Goal: Transaction & Acquisition: Book appointment/travel/reservation

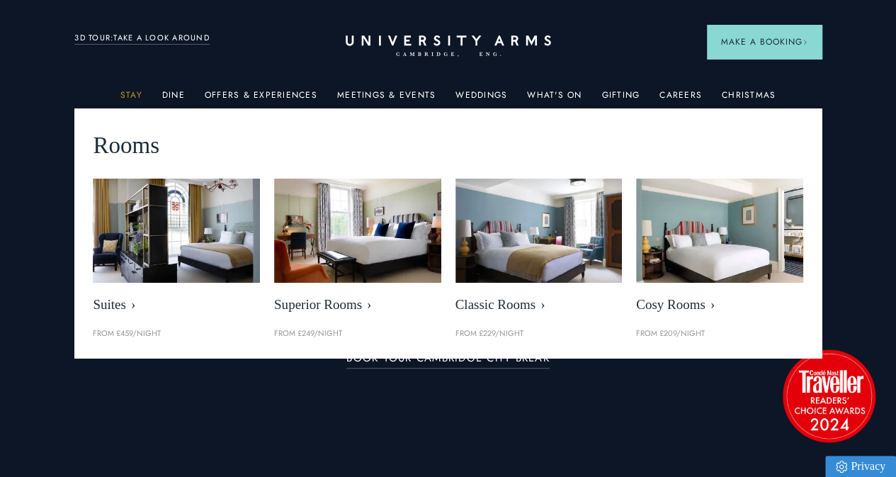
click at [135, 103] on link "Stay" at bounding box center [131, 99] width 22 height 18
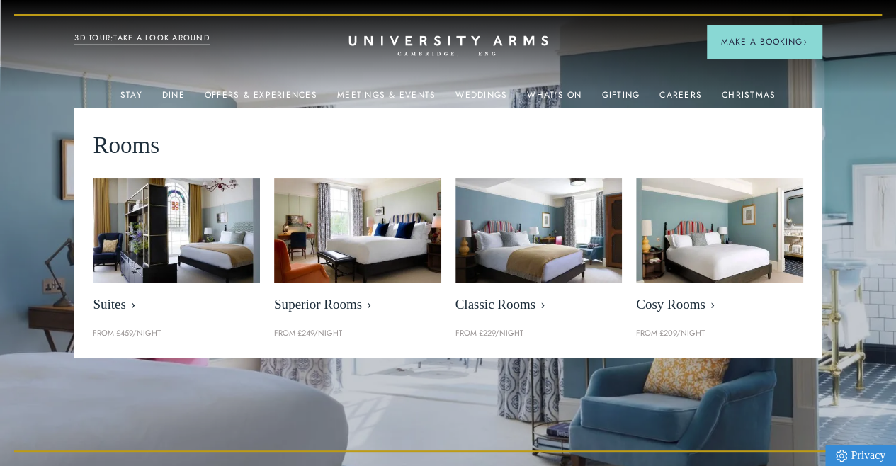
click at [378, 39] on icon "CAMBRIDGE’S LEADING LUXURY HOTEL SINCE [DATE]" at bounding box center [447, 45] width 199 height 21
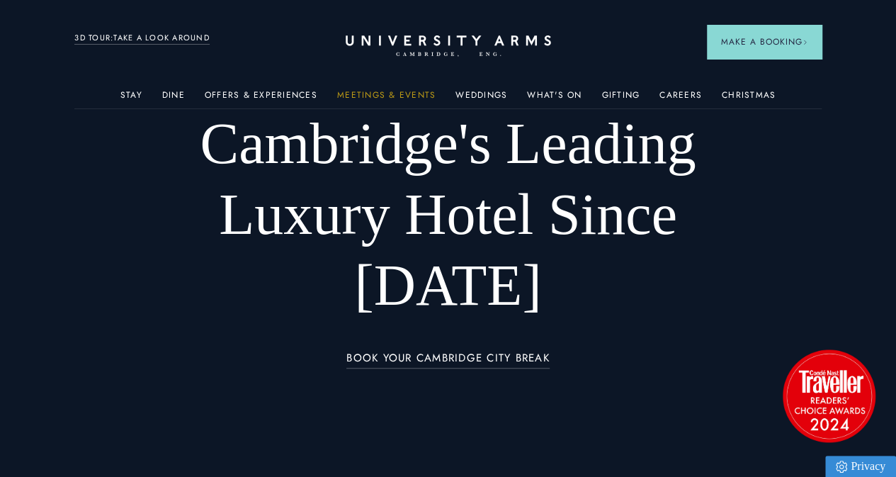
click at [132, 98] on link "Stay" at bounding box center [131, 99] width 22 height 18
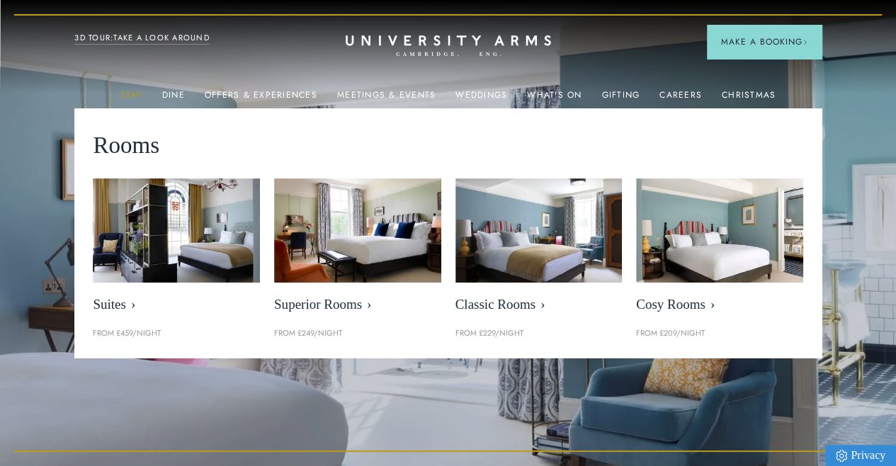
click at [133, 97] on link "Stay" at bounding box center [131, 99] width 22 height 18
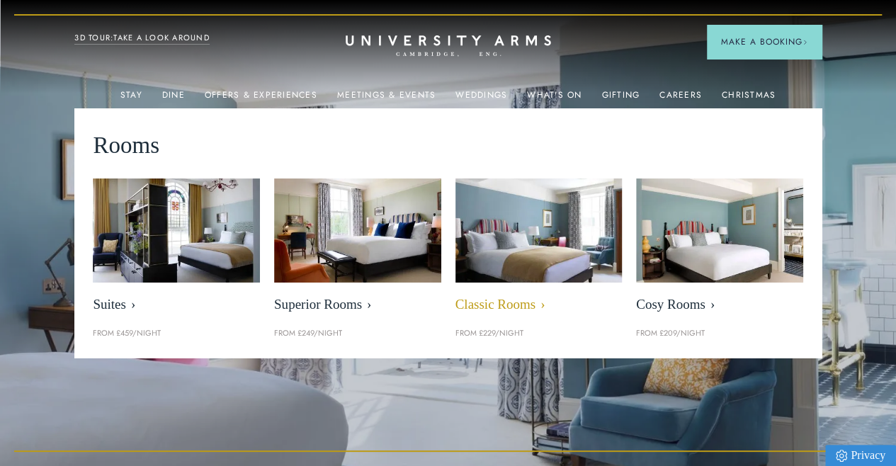
click at [555, 253] on img at bounding box center [539, 231] width 192 height 120
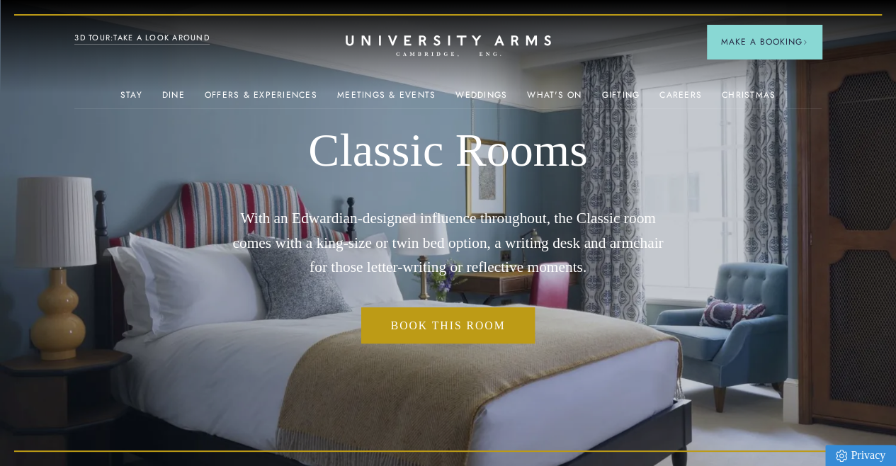
drag, startPoint x: 480, startPoint y: 223, endPoint x: 485, endPoint y: 252, distance: 29.5
click at [485, 252] on p "With an Edwardian-designed influence throughout, the Classic room comes with a …" at bounding box center [448, 242] width 448 height 73
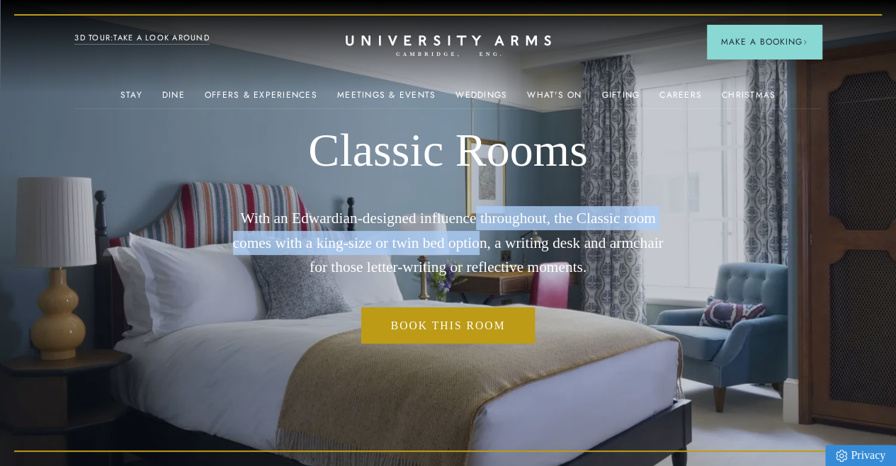
click at [485, 252] on p "With an Edwardian-designed influence throughout, the Classic room comes with a …" at bounding box center [448, 242] width 448 height 73
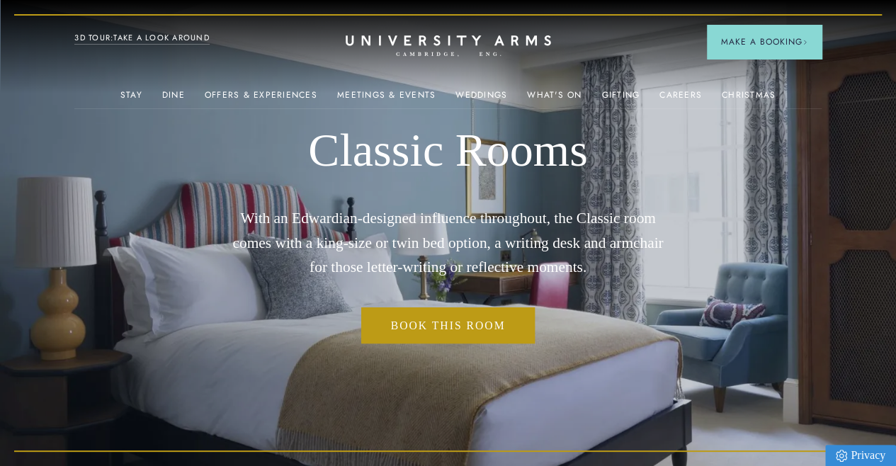
click at [329, 253] on p "With an Edwardian-designed influence throughout, the Classic room comes with a …" at bounding box center [448, 242] width 448 height 73
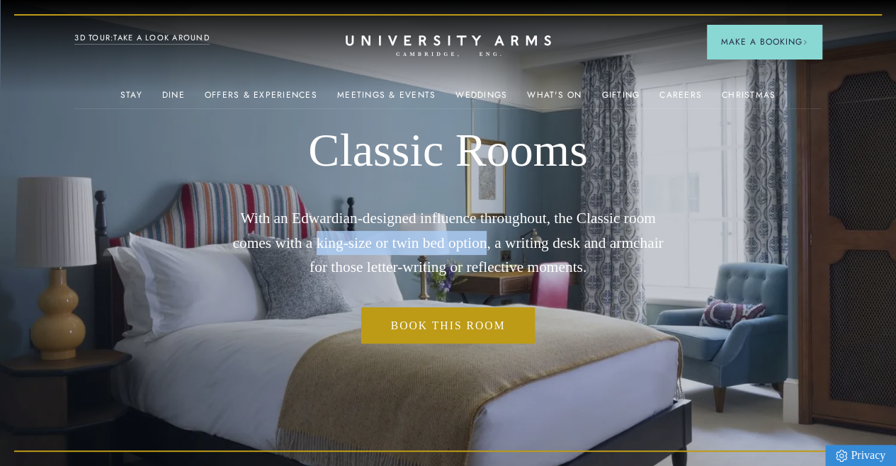
drag, startPoint x: 329, startPoint y: 253, endPoint x: 460, endPoint y: 257, distance: 131.1
click at [462, 257] on p "With an Edwardian-designed influence throughout, the Classic room comes with a …" at bounding box center [448, 242] width 448 height 73
copy p "king-size or twin bed option"
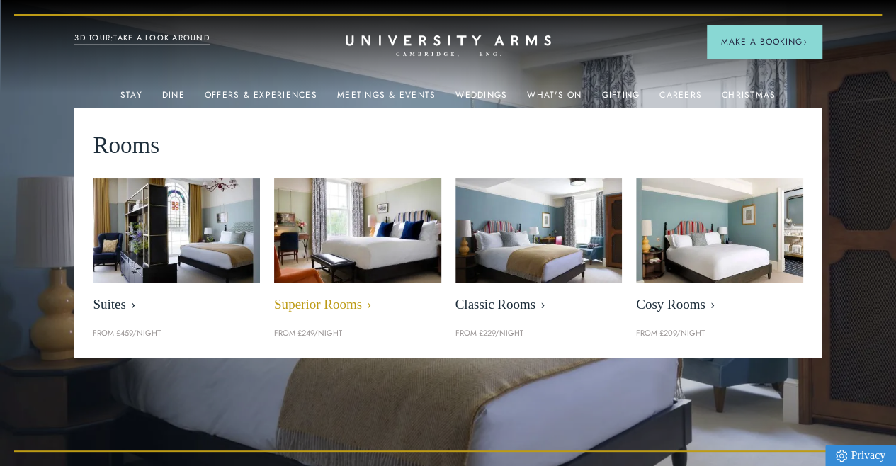
click at [309, 244] on img at bounding box center [357, 231] width 192 height 120
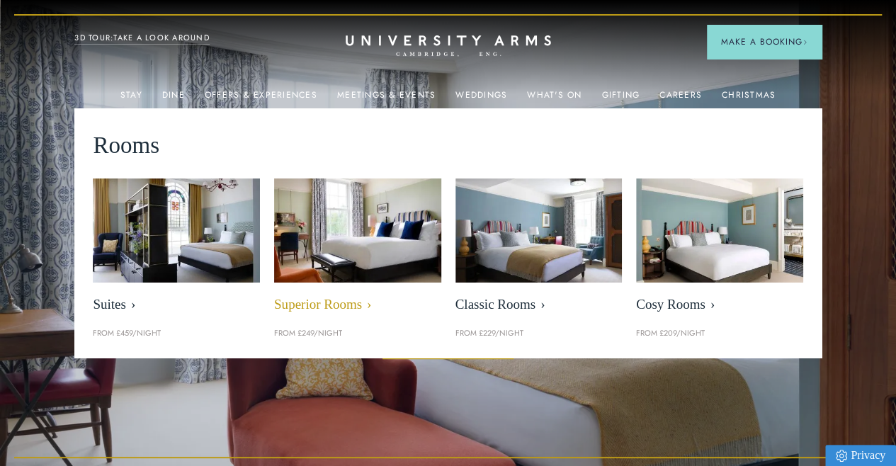
click at [363, 249] on img at bounding box center [357, 231] width 192 height 120
click at [356, 309] on span "Superior Rooms" at bounding box center [357, 305] width 167 height 16
click at [356, 311] on span "Superior Rooms" at bounding box center [357, 305] width 167 height 16
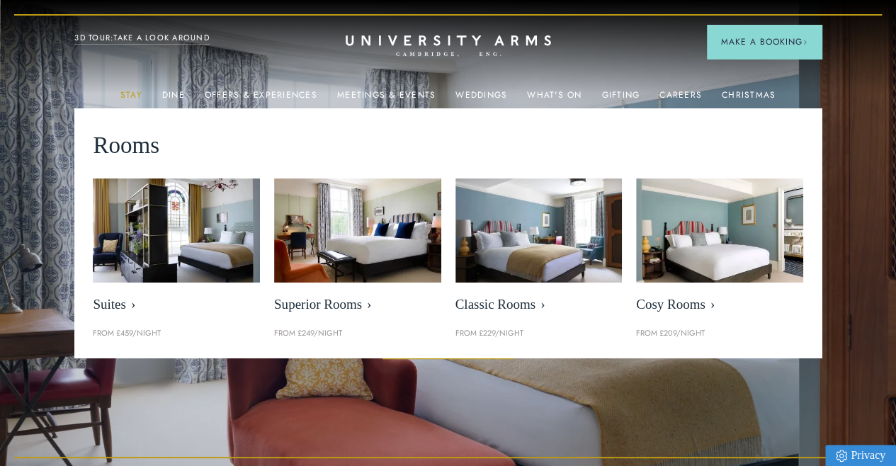
click at [132, 98] on link "Stay" at bounding box center [131, 99] width 22 height 18
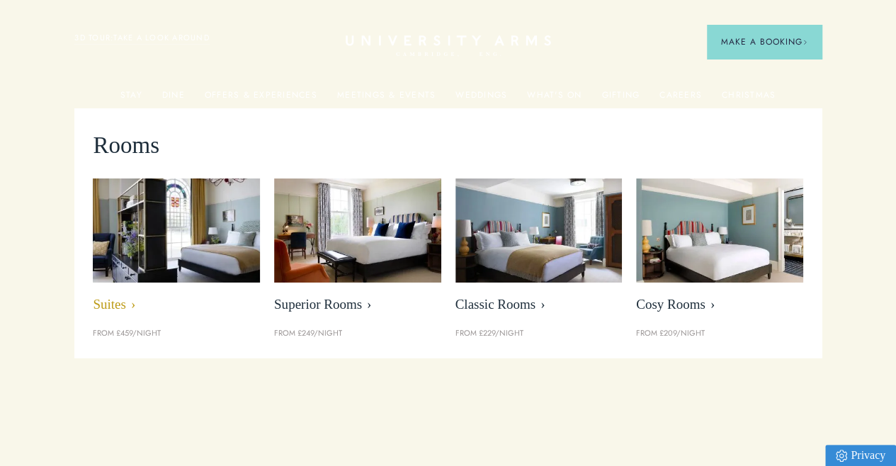
click at [152, 243] on img at bounding box center [177, 231] width 192 height 120
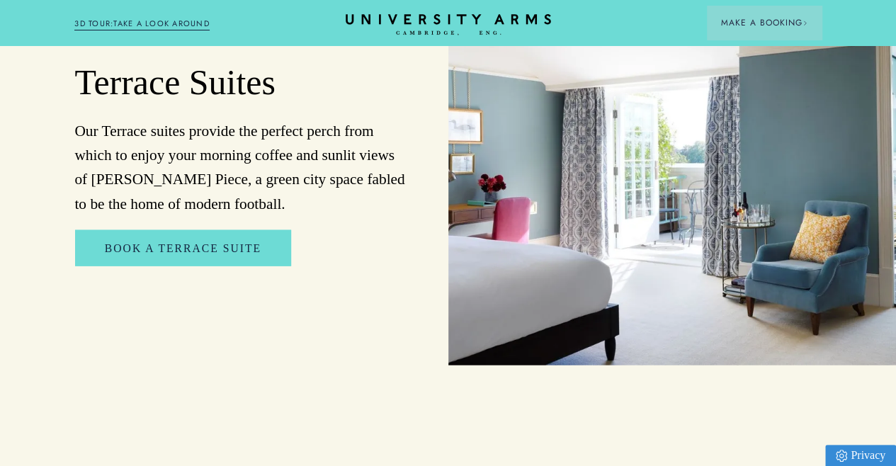
scroll to position [1584, 0]
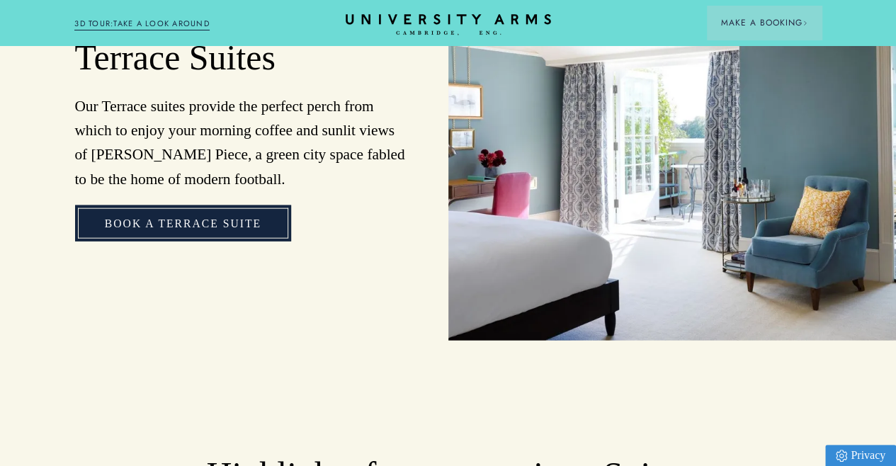
click at [245, 241] on link "Book a Terrace Suite" at bounding box center [183, 223] width 216 height 36
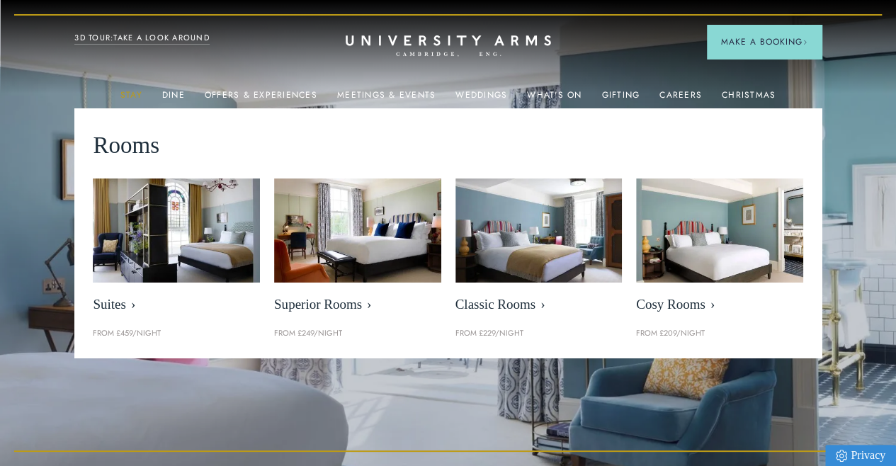
click at [136, 97] on link "Stay" at bounding box center [131, 99] width 22 height 18
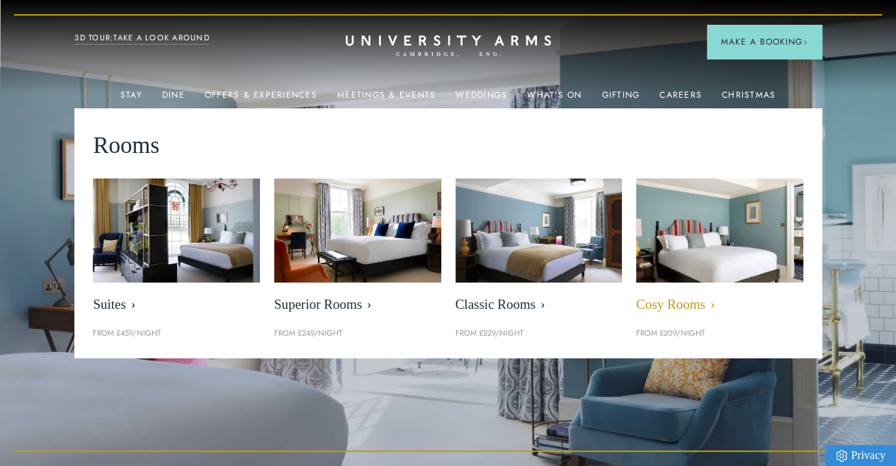
click at [668, 255] on img at bounding box center [719, 231] width 192 height 120
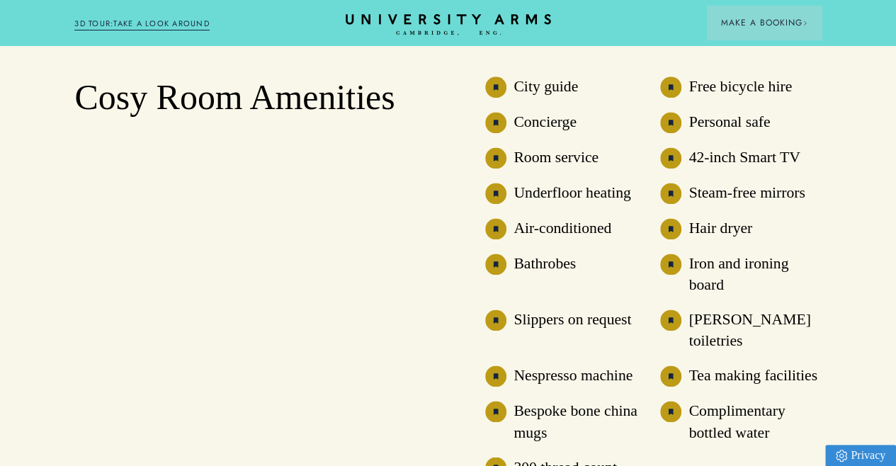
scroll to position [921, 0]
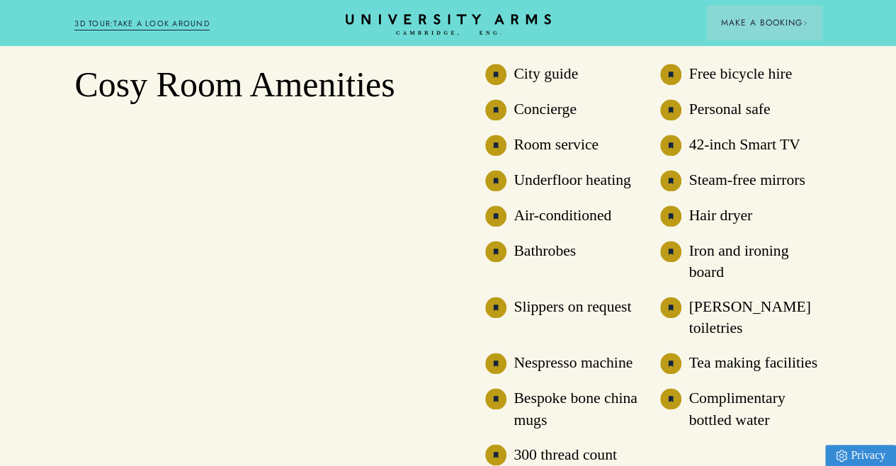
click at [707, 84] on h3 "Free bicycle hire" at bounding box center [739, 74] width 103 height 21
drag, startPoint x: 707, startPoint y: 121, endPoint x: 788, endPoint y: 121, distance: 80.7
click at [789, 84] on h3 "Free bicycle hire" at bounding box center [739, 74] width 103 height 21
click at [694, 219] on ul "City guide Free bicycle hire Concierge Personal safe Room service 42-inch Smart…" at bounding box center [653, 275] width 336 height 422
drag, startPoint x: 528, startPoint y: 193, endPoint x: 585, endPoint y: 196, distance: 56.7
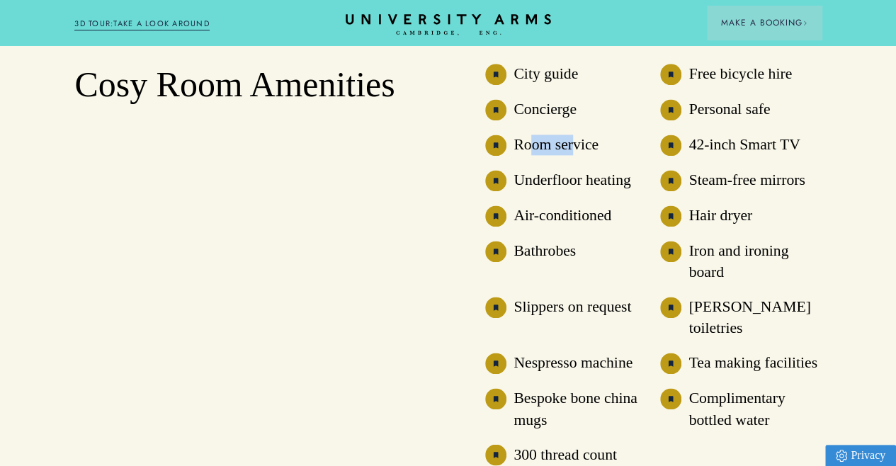
click at [585, 155] on h3 "Room service" at bounding box center [555, 145] width 85 height 21
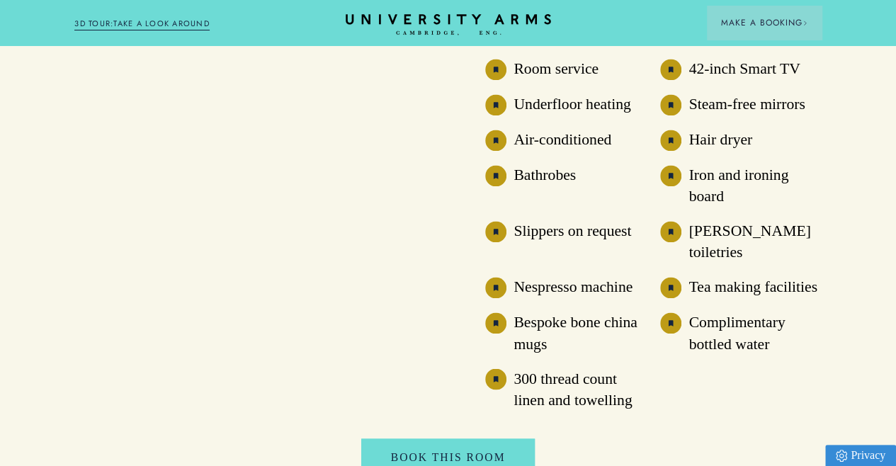
scroll to position [1001, 0]
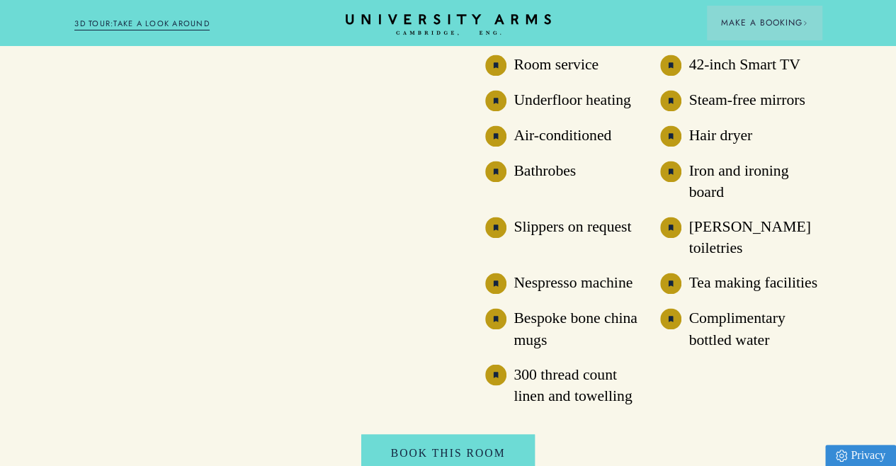
click at [567, 293] on h3 "Nespresso machine" at bounding box center [572, 283] width 119 height 21
drag, startPoint x: 567, startPoint y: 324, endPoint x: 611, endPoint y: 325, distance: 44.6
click at [611, 293] on h3 "Nespresso machine" at bounding box center [572, 283] width 119 height 21
copy h3 "Nespresso machine"
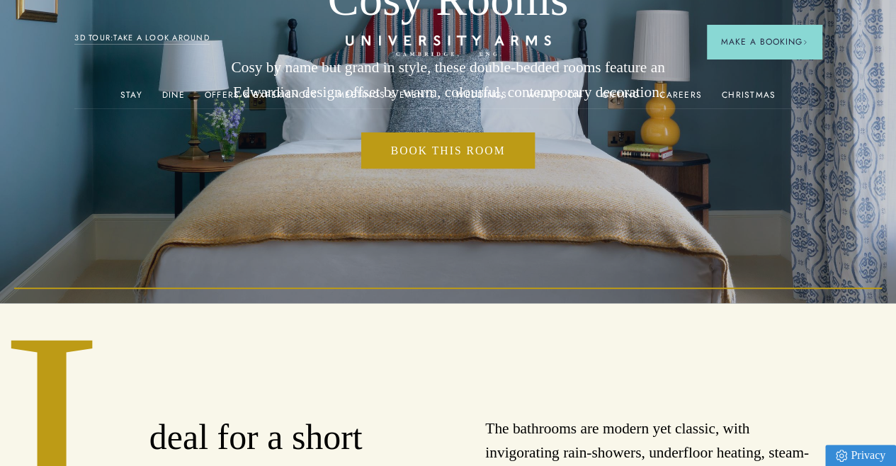
scroll to position [0, 0]
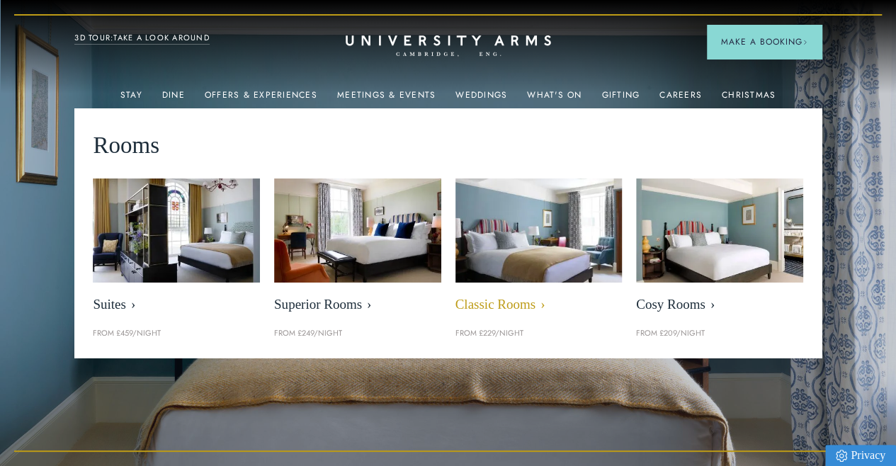
click at [540, 244] on img at bounding box center [539, 231] width 192 height 120
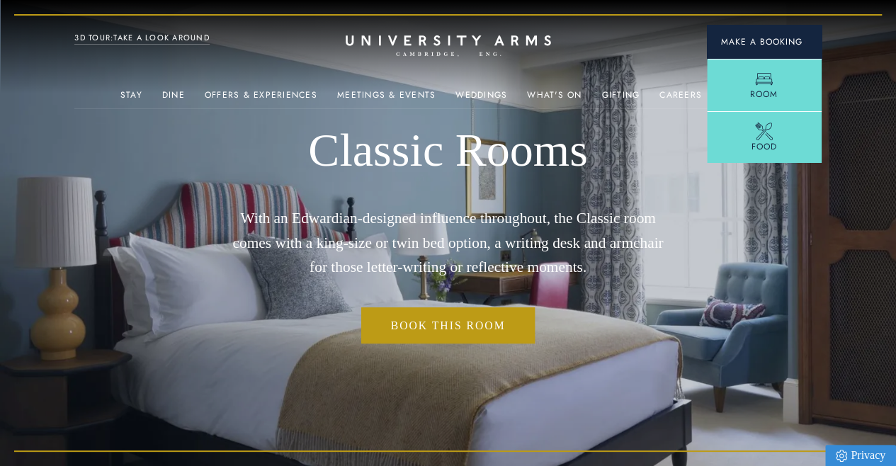
click at [783, 35] on span "Make a Booking" at bounding box center [764, 41] width 86 height 13
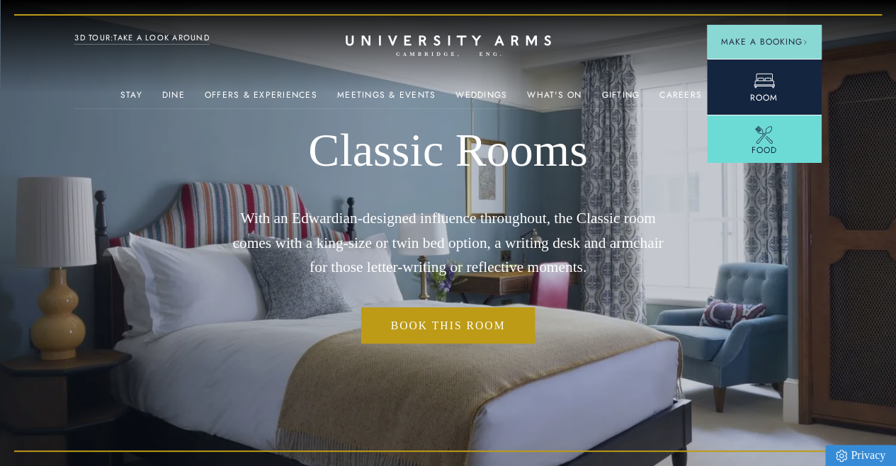
click at [771, 93] on span "Room" at bounding box center [764, 97] width 28 height 13
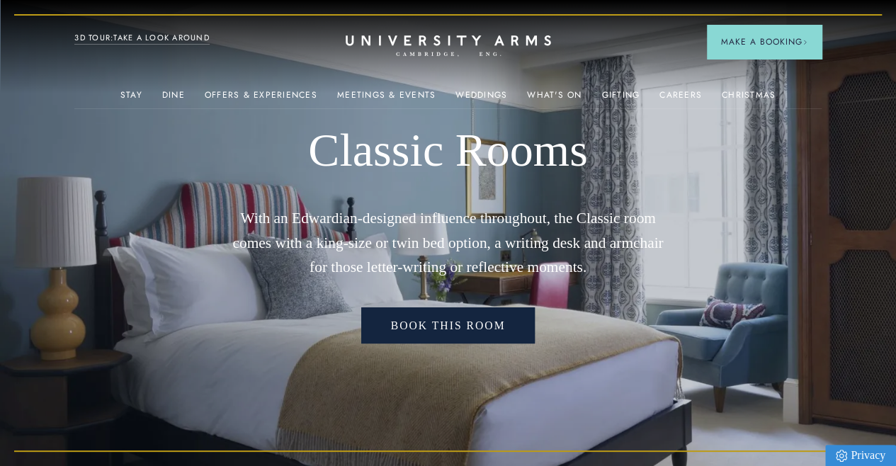
click at [463, 341] on link "Book this room" at bounding box center [448, 325] width 174 height 36
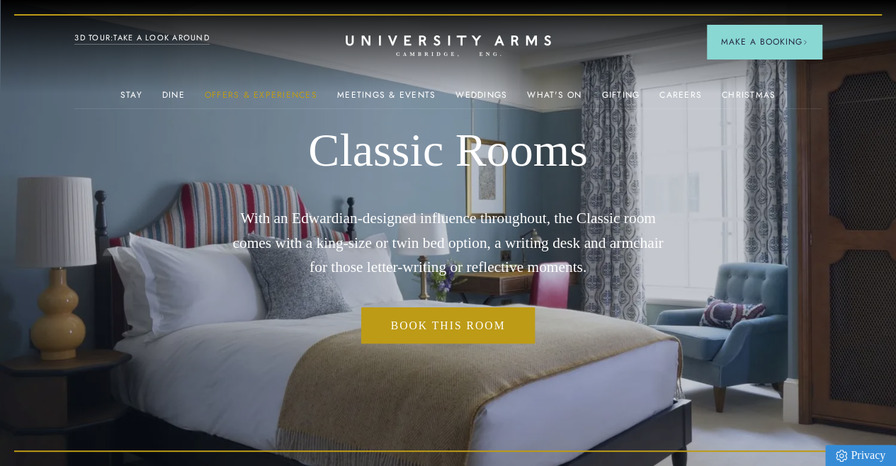
click at [212, 99] on link "Offers & Experiences" at bounding box center [261, 99] width 113 height 18
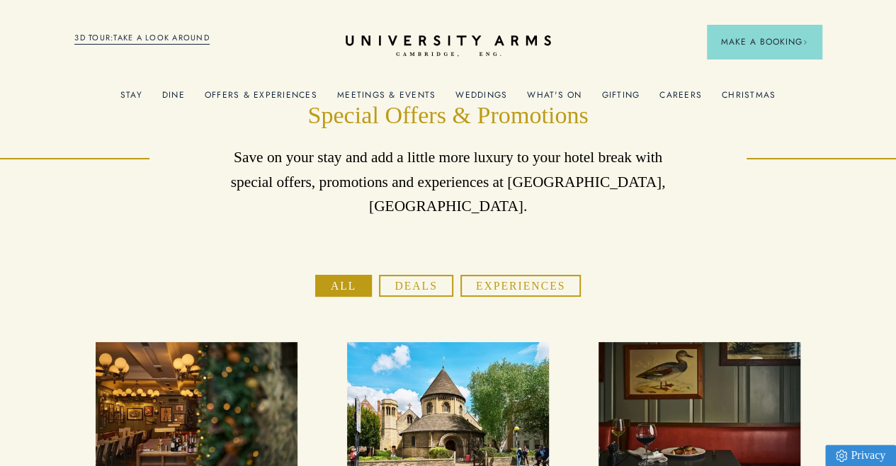
click at [395, 98] on link "Meetings & Events" at bounding box center [386, 99] width 98 height 18
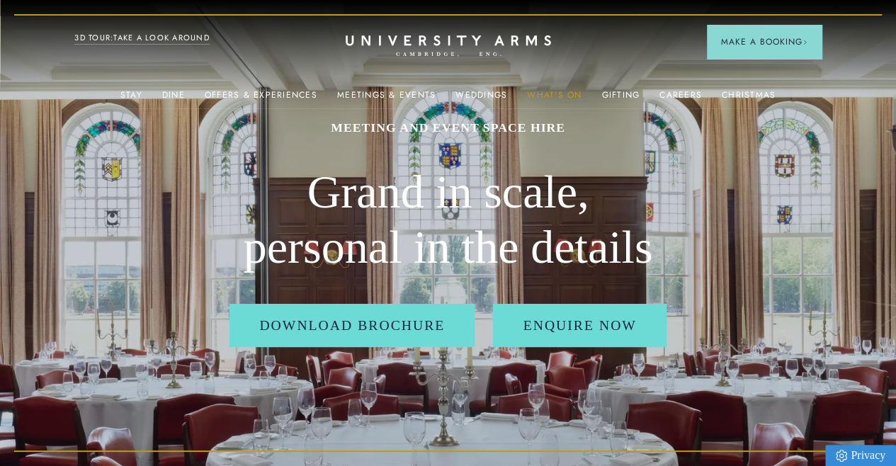
click at [559, 93] on link "What's On" at bounding box center [554, 99] width 55 height 18
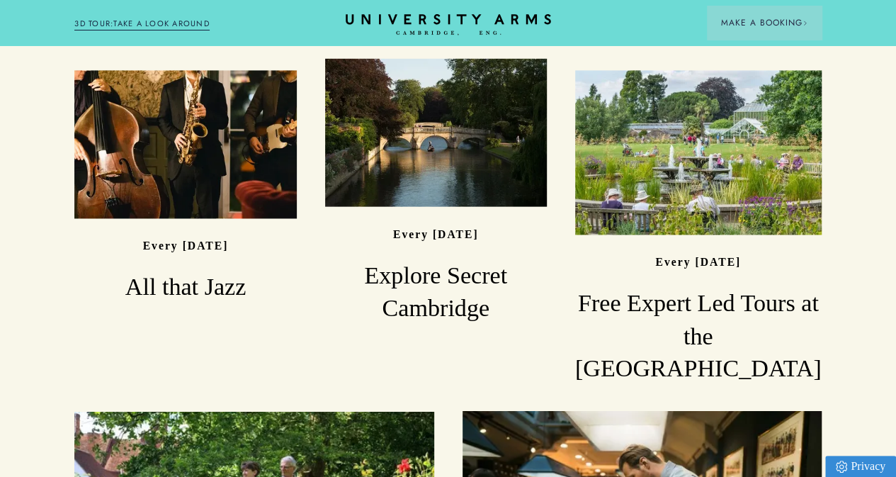
scroll to position [1025, 0]
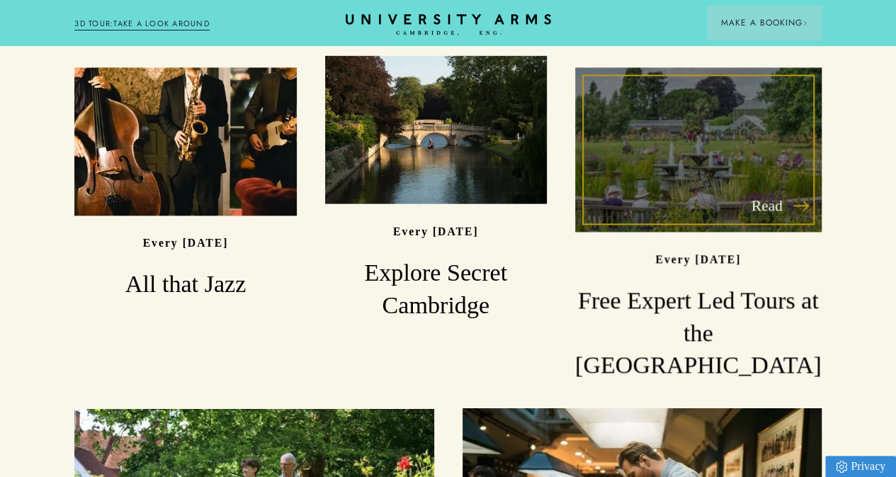
click at [752, 202] on div "Read" at bounding box center [698, 149] width 246 height 164
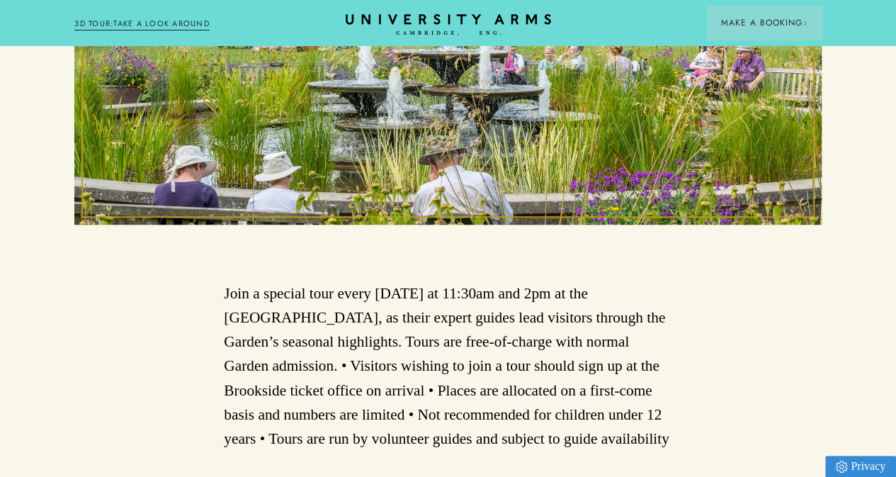
scroll to position [477, 0]
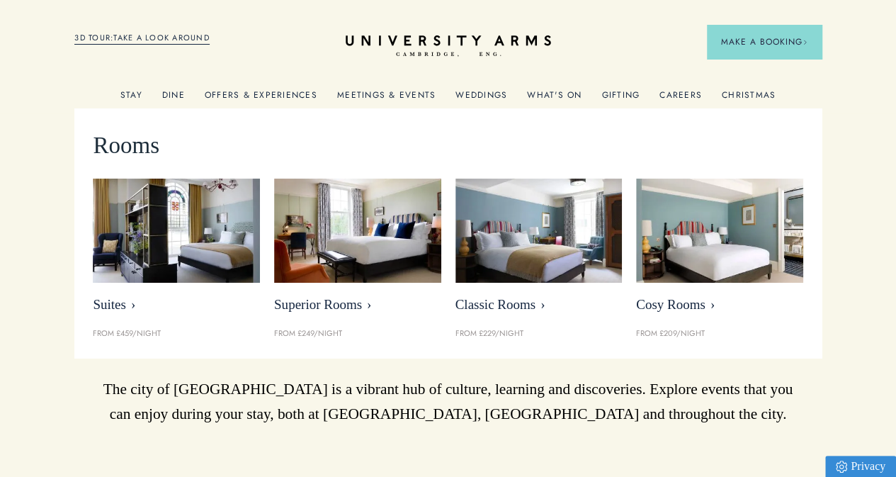
click at [126, 97] on link "Stay" at bounding box center [131, 99] width 22 height 18
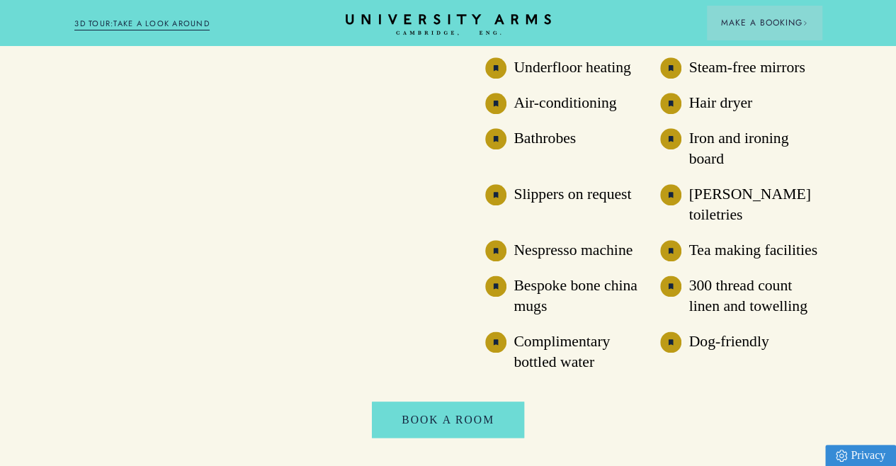
scroll to position [3422, 0]
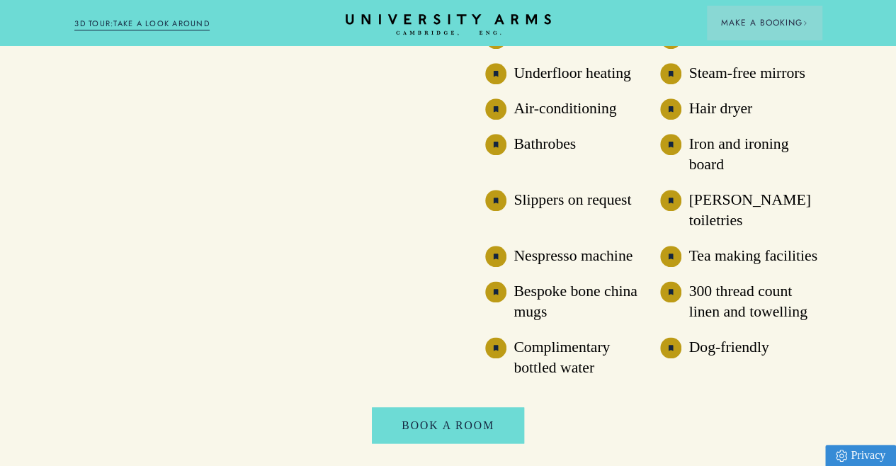
click at [698, 266] on h3 "Tea making facilities" at bounding box center [752, 256] width 128 height 21
drag, startPoint x: 698, startPoint y: 411, endPoint x: 793, endPoint y: 411, distance: 94.9
click at [793, 266] on h3 "Tea making facilities" at bounding box center [752, 256] width 128 height 21
copy h3 "Tea making facilities"
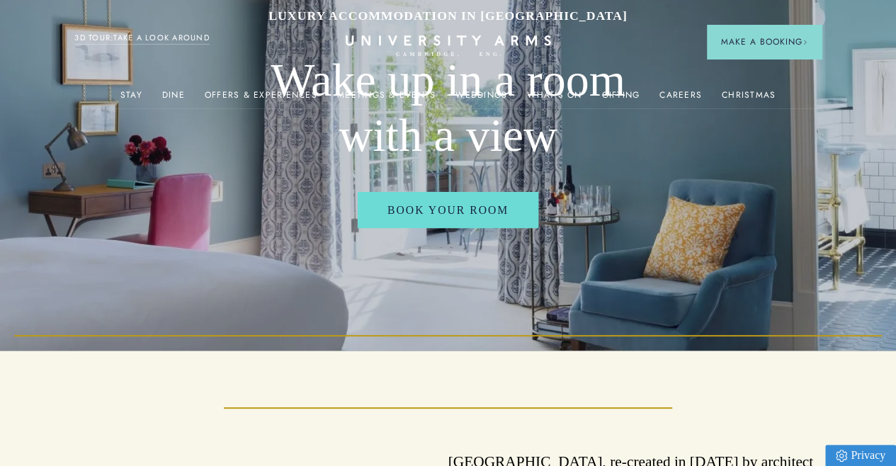
scroll to position [0, 0]
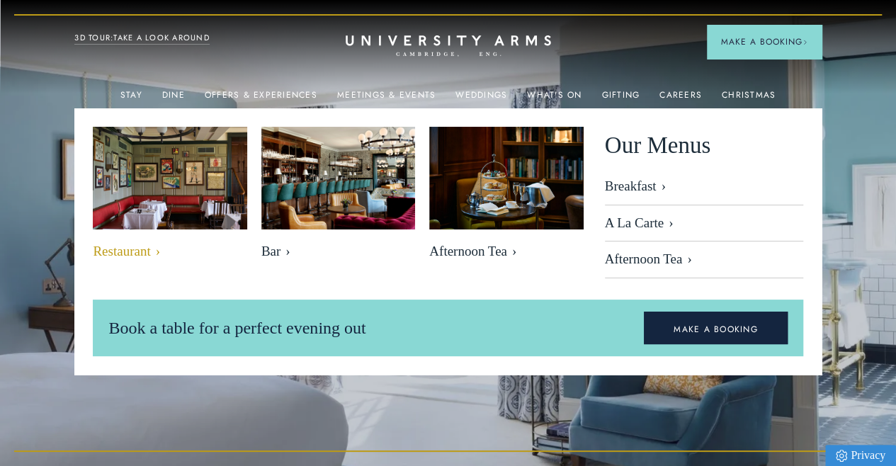
click at [171, 205] on img at bounding box center [169, 178] width 177 height 118
click at [224, 183] on img at bounding box center [169, 178] width 177 height 118
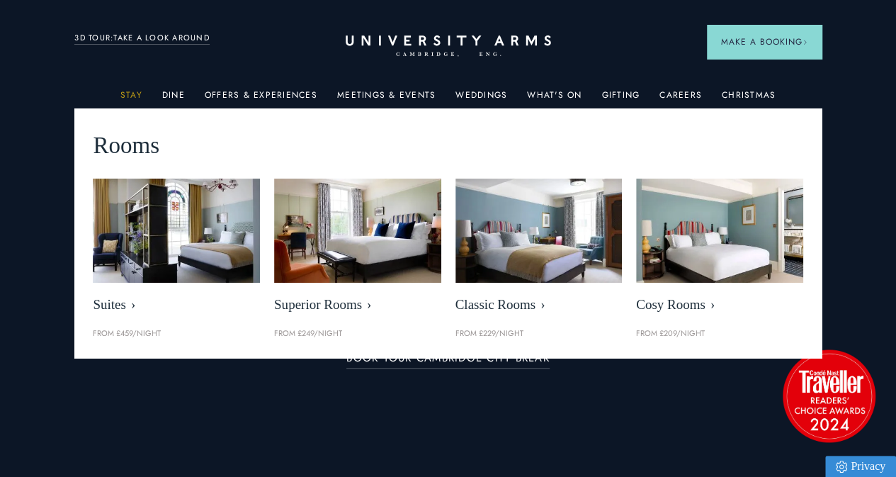
click at [140, 97] on link "Stay" at bounding box center [131, 99] width 22 height 18
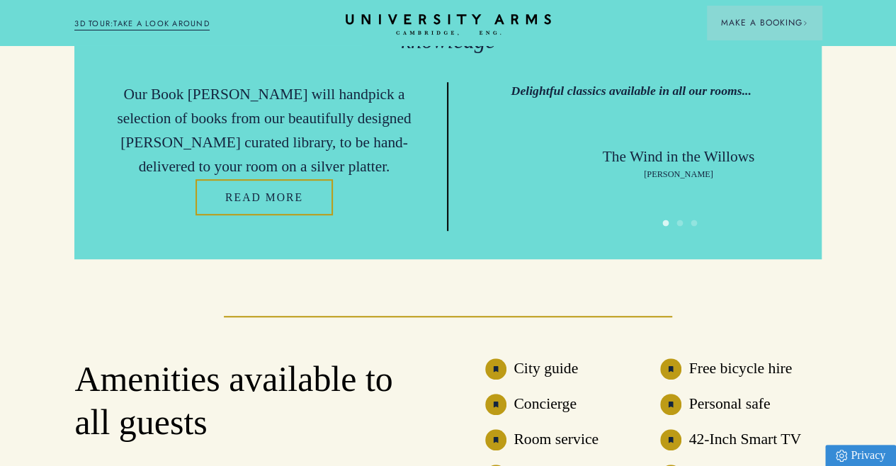
scroll to position [3027, 0]
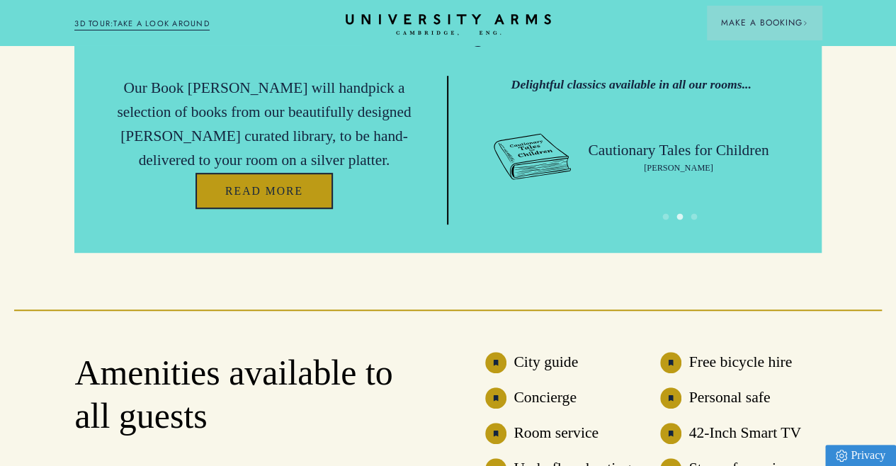
click at [268, 209] on link "Read more" at bounding box center [263, 191] width 137 height 36
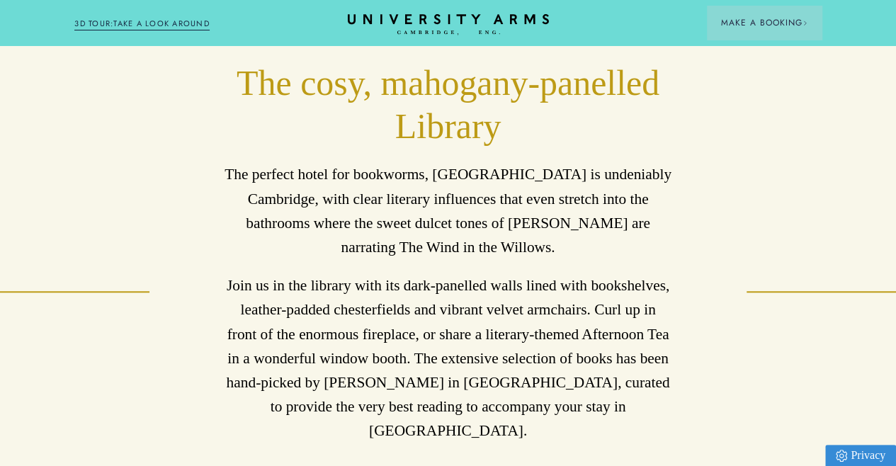
scroll to position [577, 0]
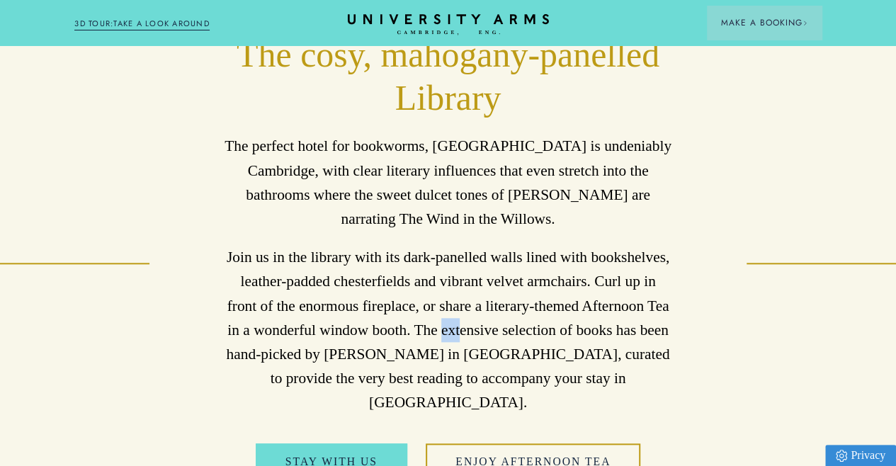
drag, startPoint x: 429, startPoint y: 339, endPoint x: 448, endPoint y: 359, distance: 27.1
click at [448, 359] on p "Join us in the library with its dark-panelled walls lined with bookshelves, lea…" at bounding box center [448, 329] width 448 height 169
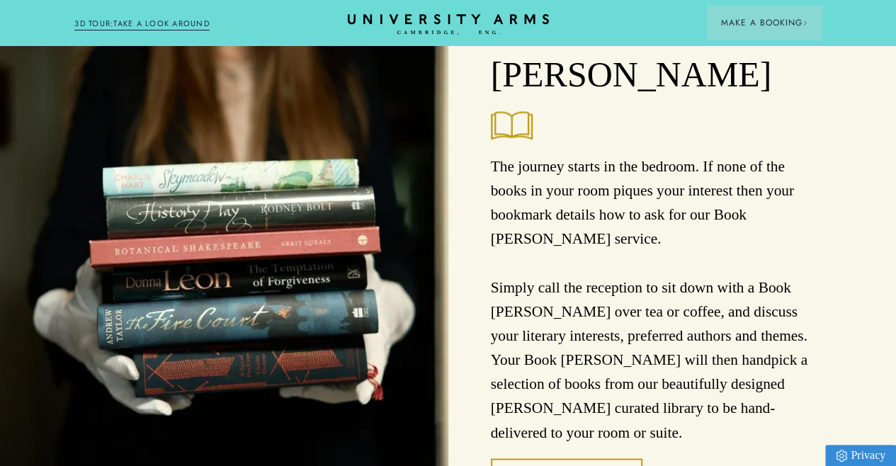
scroll to position [1205, 0]
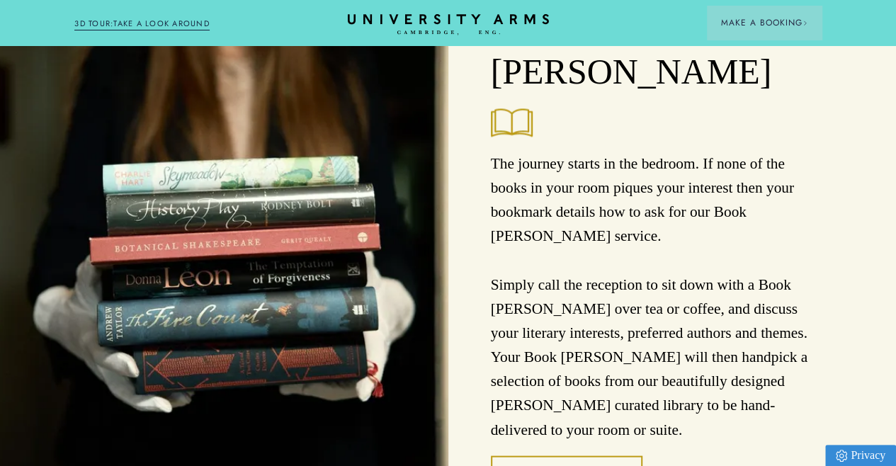
click at [721, 151] on p "The journey starts in the bedroom. If none of the books in your room piques you…" at bounding box center [656, 296] width 331 height 290
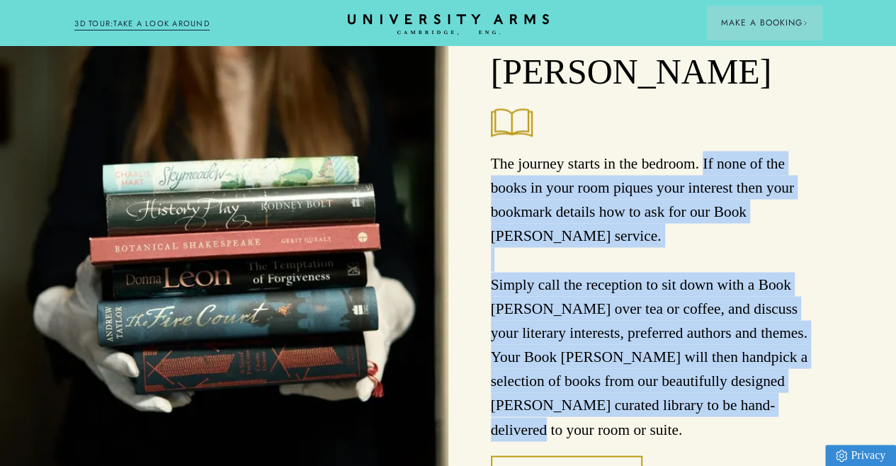
drag, startPoint x: 721, startPoint y: 147, endPoint x: 777, endPoint y: 390, distance: 249.3
click at [777, 390] on p "The journey starts in the bedroom. If none of the books in your room piques you…" at bounding box center [656, 296] width 331 height 290
copy p "If none of the books in your room piques your interest then your bookmark detai…"
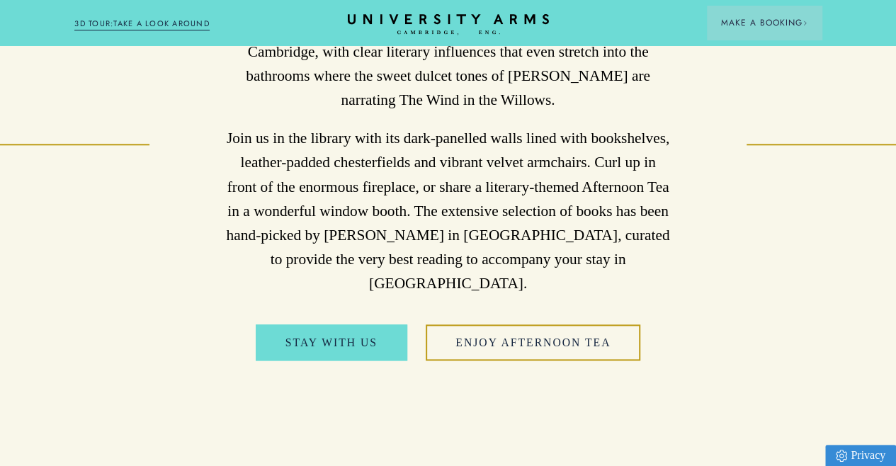
scroll to position [0, 0]
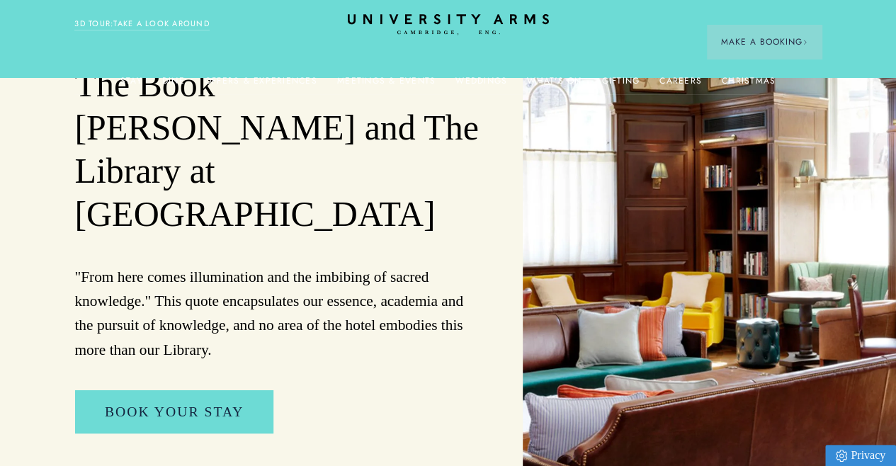
click at [363, 155] on h1 "The Book Butler and The Library at University Arms" at bounding box center [277, 150] width 406 height 173
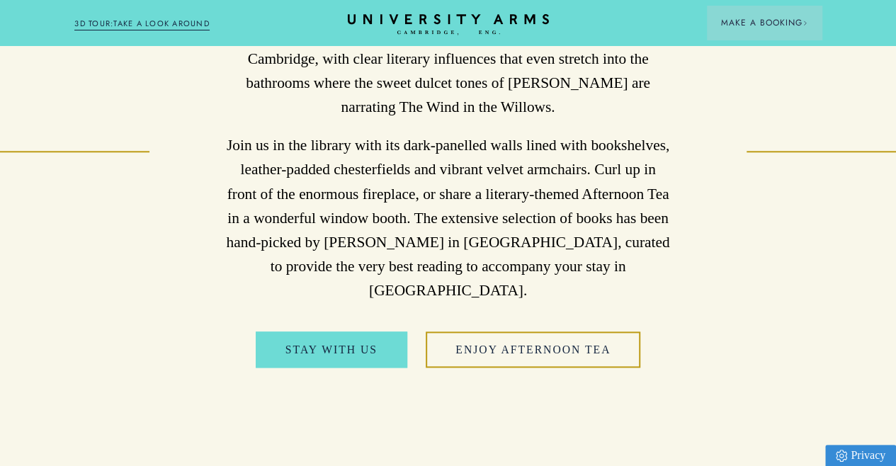
scroll to position [693, 0]
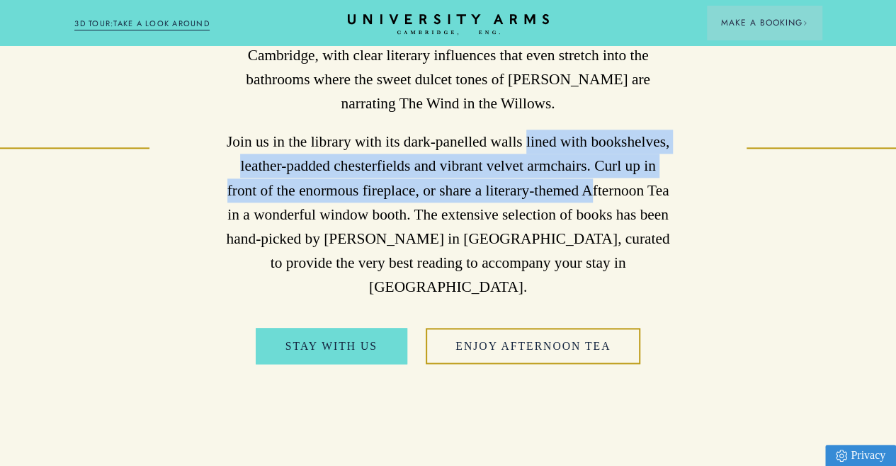
drag, startPoint x: 526, startPoint y: 171, endPoint x: 568, endPoint y: 222, distance: 65.9
click at [568, 222] on p "Join us in the library with its dark-panelled walls lined with bookshelves, lea…" at bounding box center [448, 214] width 448 height 169
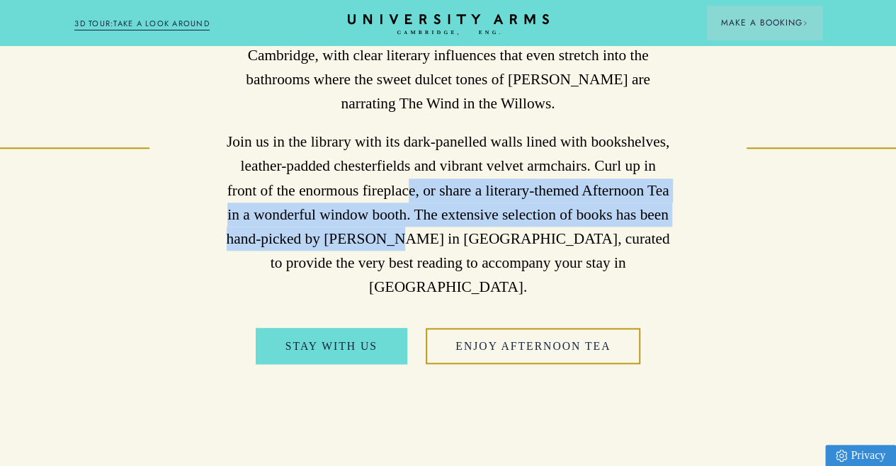
drag, startPoint x: 390, startPoint y: 249, endPoint x: 377, endPoint y: 210, distance: 40.3
click at [377, 210] on p "Join us in the library with its dark-panelled walls lined with bookshelves, lea…" at bounding box center [448, 214] width 448 height 169
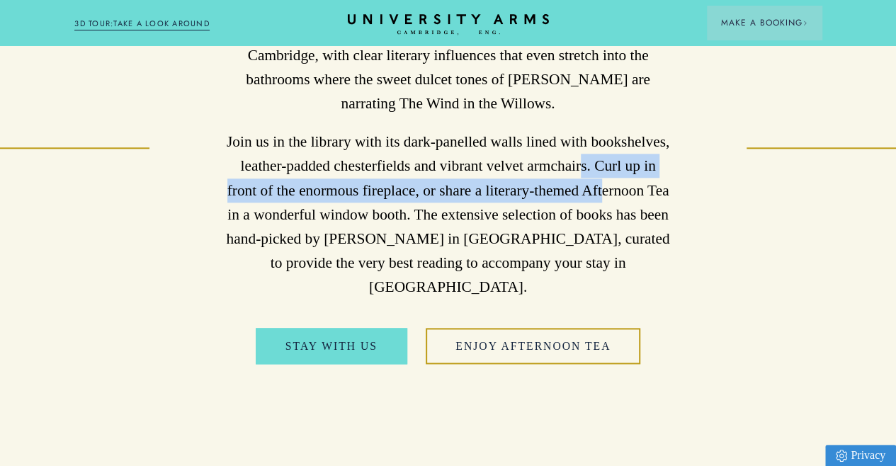
drag, startPoint x: 565, startPoint y: 191, endPoint x: 576, endPoint y: 214, distance: 25.0
click at [576, 214] on p "Join us in the library with its dark-panelled walls lined with bookshelves, lea…" at bounding box center [448, 214] width 448 height 169
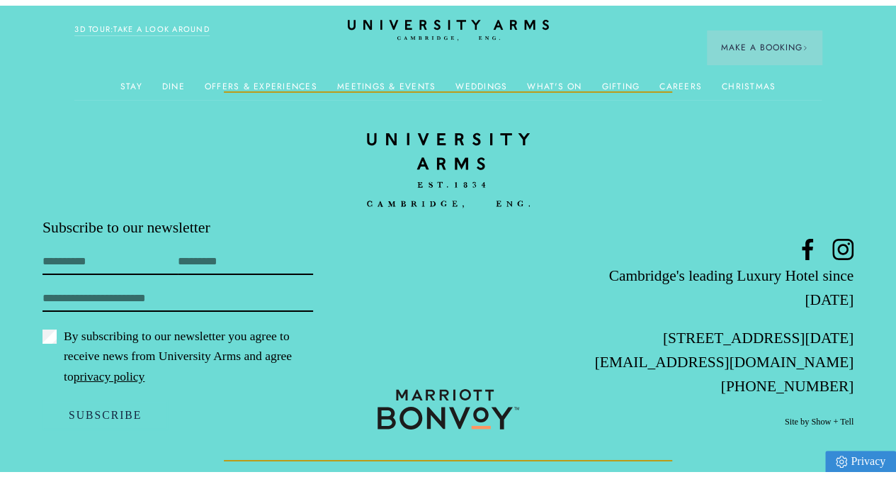
scroll to position [0, 0]
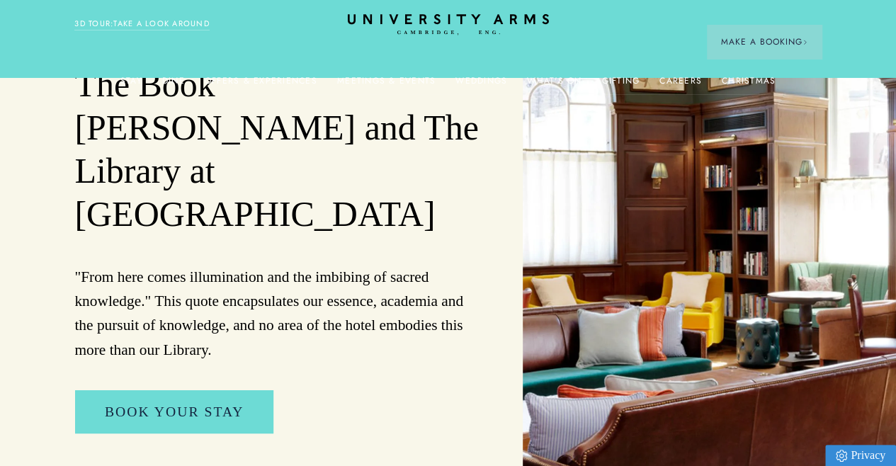
click at [451, 39] on header "Stay Suites Superior Rooms Classic Rooms Cosy Rooms Dine Restaurant Bar Afterno…" at bounding box center [448, 39] width 896 height 78
click at [445, 23] on icon "CAMBRIDGE’S LEADING LUXURY HOTEL SINCE [DATE]" at bounding box center [447, 24] width 199 height 21
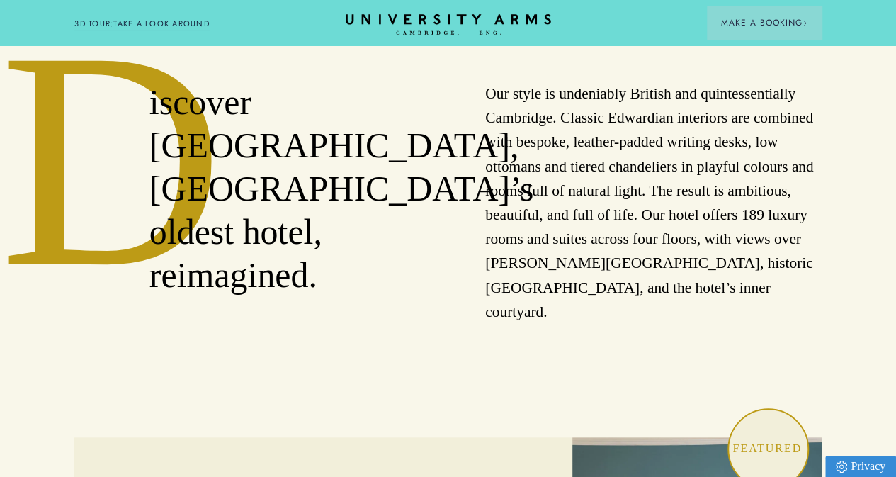
scroll to position [523, 0]
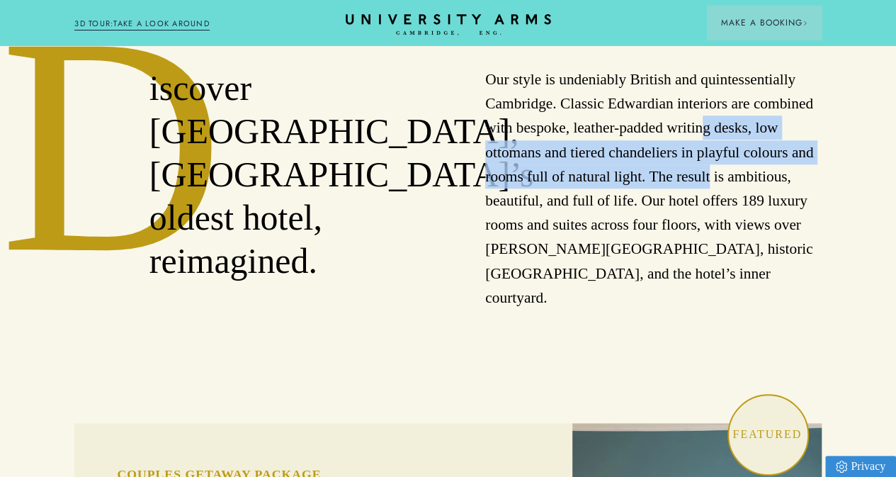
drag, startPoint x: 712, startPoint y: 148, endPoint x: 710, endPoint y: 188, distance: 39.7
click at [710, 188] on p "Our style is undeniably British and quintessentially Cambridge. Classic Edwardi…" at bounding box center [653, 188] width 336 height 242
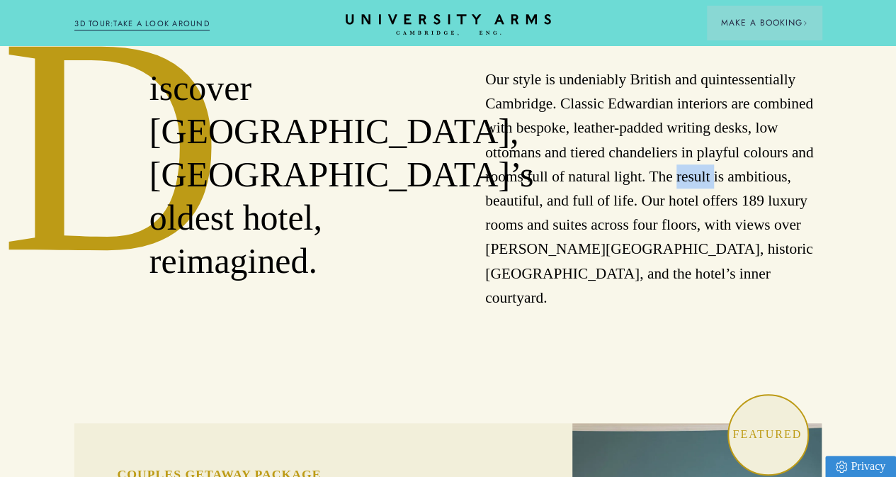
drag, startPoint x: 710, startPoint y: 188, endPoint x: 724, endPoint y: 148, distance: 42.1
click at [724, 148] on p "Our style is undeniably British and quintessentially Cambridge. Classic Edwardi…" at bounding box center [653, 188] width 336 height 242
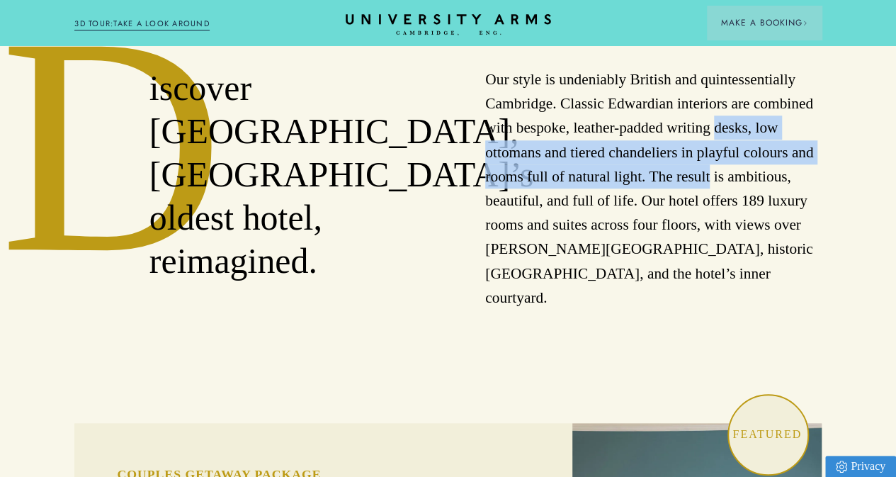
click at [724, 148] on p "Our style is undeniably British and quintessentially Cambridge. Classic Edwardi…" at bounding box center [653, 188] width 336 height 242
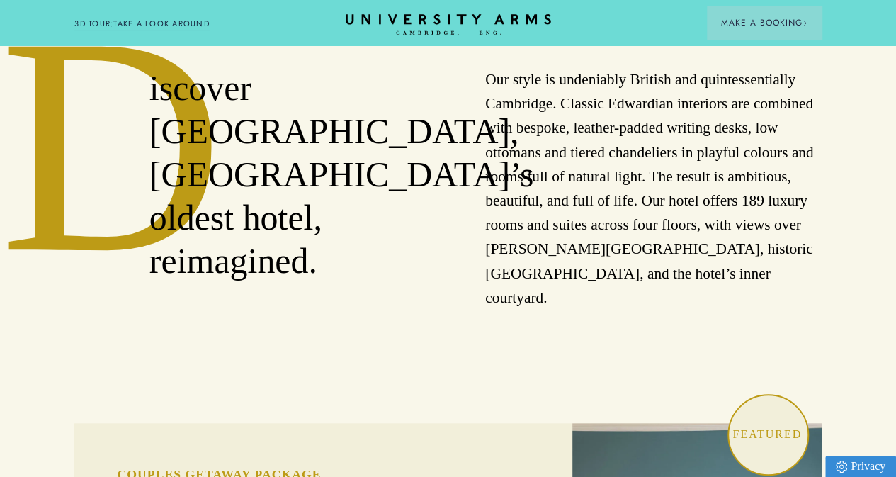
drag, startPoint x: 724, startPoint y: 148, endPoint x: 727, endPoint y: 155, distance: 7.6
click at [727, 155] on p "Our style is undeniably British and quintessentially Cambridge. Classic Edwardi…" at bounding box center [653, 188] width 336 height 242
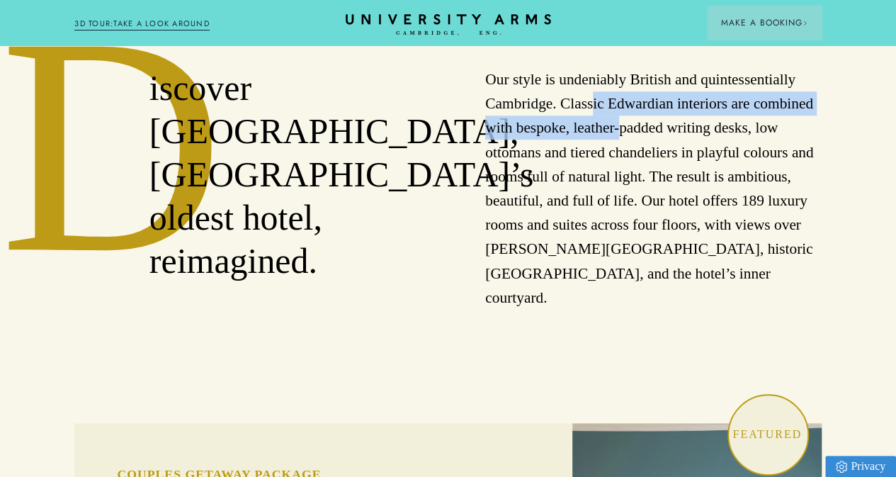
drag, startPoint x: 598, startPoint y: 121, endPoint x: 629, endPoint y: 158, distance: 48.2
click at [629, 158] on p "Our style is undeniably British and quintessentially Cambridge. Classic Edwardi…" at bounding box center [653, 188] width 336 height 242
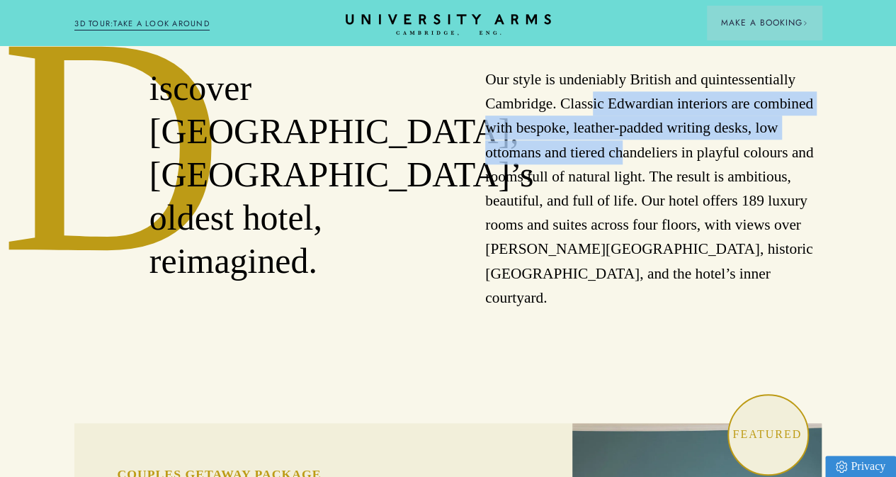
click at [629, 158] on p "Our style is undeniably British and quintessentially Cambridge. Classic Edwardi…" at bounding box center [653, 188] width 336 height 242
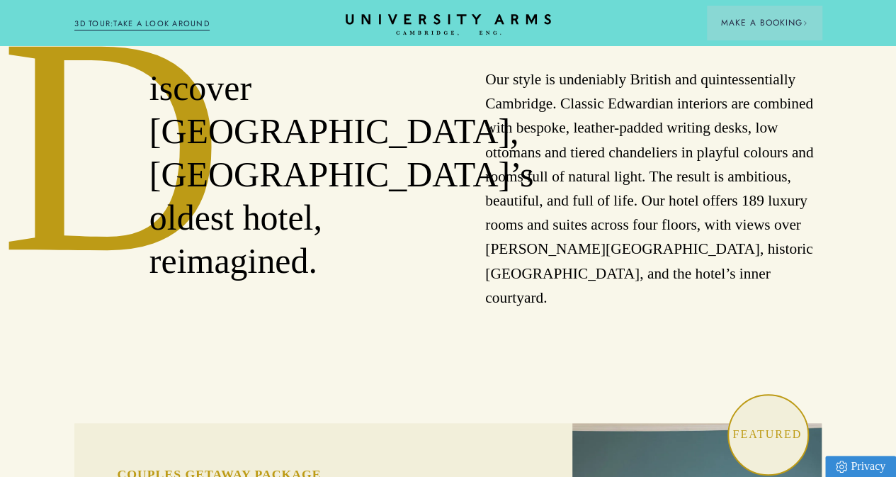
click at [671, 217] on p "Our style is undeniably British and quintessentially Cambridge. Classic Edwardi…" at bounding box center [653, 188] width 336 height 242
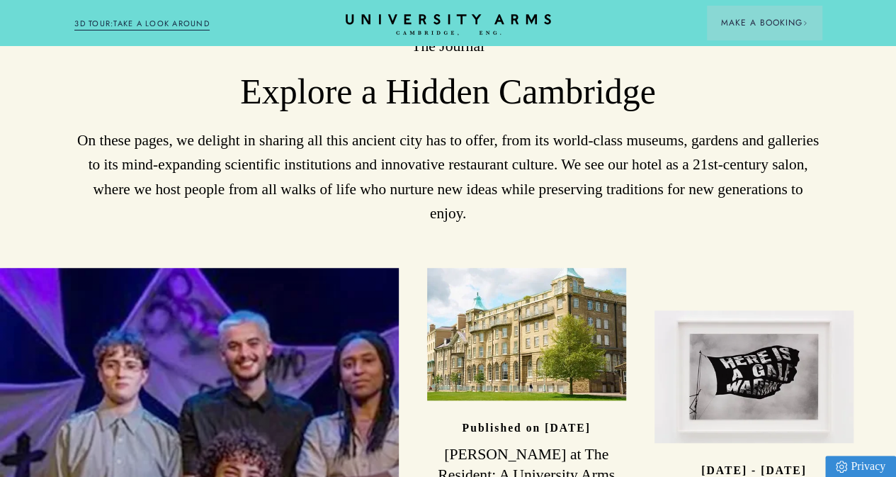
scroll to position [3108, 0]
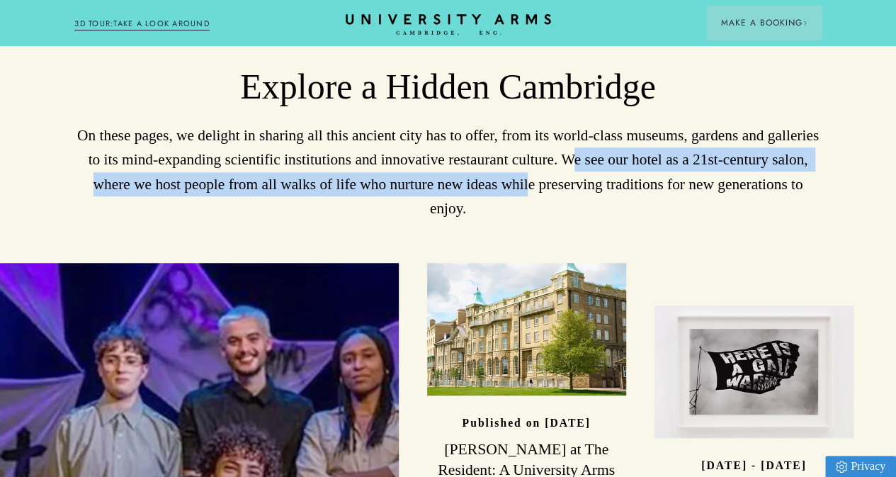
drag, startPoint x: 513, startPoint y: 268, endPoint x: 602, endPoint y: 233, distance: 96.0
click at [602, 220] on p "On these pages, we delight in sharing all this ancient city has to offer, from …" at bounding box center [447, 171] width 746 height 97
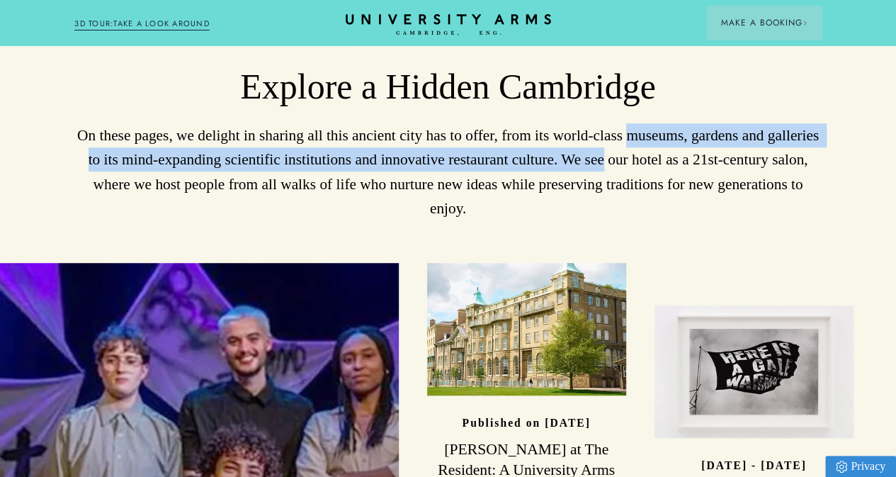
drag, startPoint x: 602, startPoint y: 233, endPoint x: 642, endPoint y: 212, distance: 44.7
click at [642, 212] on p "On these pages, we delight in sharing all this ancient city has to offer, from …" at bounding box center [447, 171] width 746 height 97
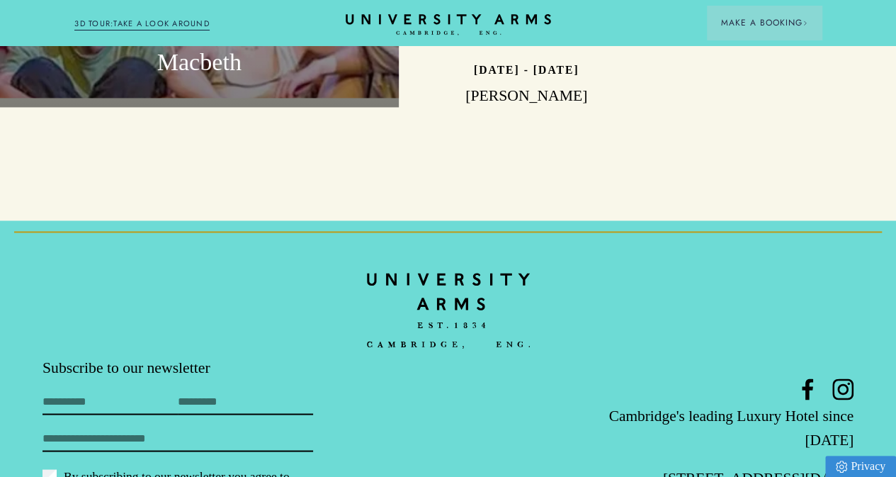
scroll to position [3768, 0]
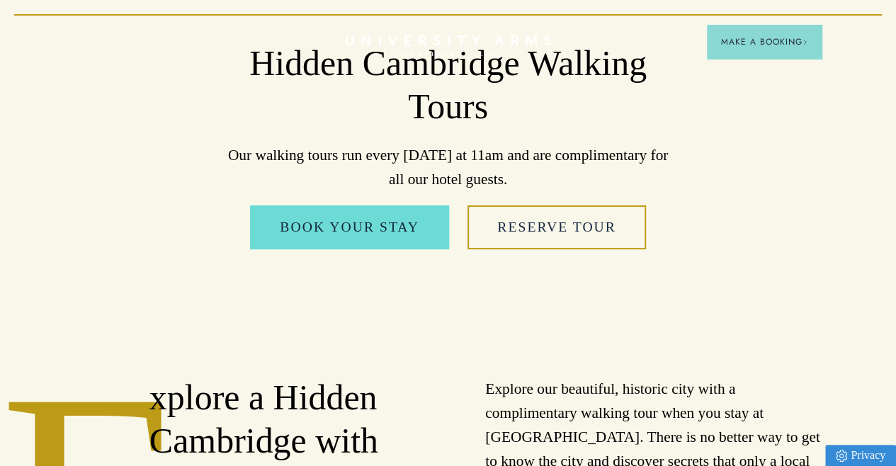
drag, startPoint x: 240, startPoint y: 166, endPoint x: 272, endPoint y: 162, distance: 32.2
click at [272, 162] on p "Our walking tours run every Saturday at 11am and are complimentary for all our …" at bounding box center [448, 167] width 448 height 48
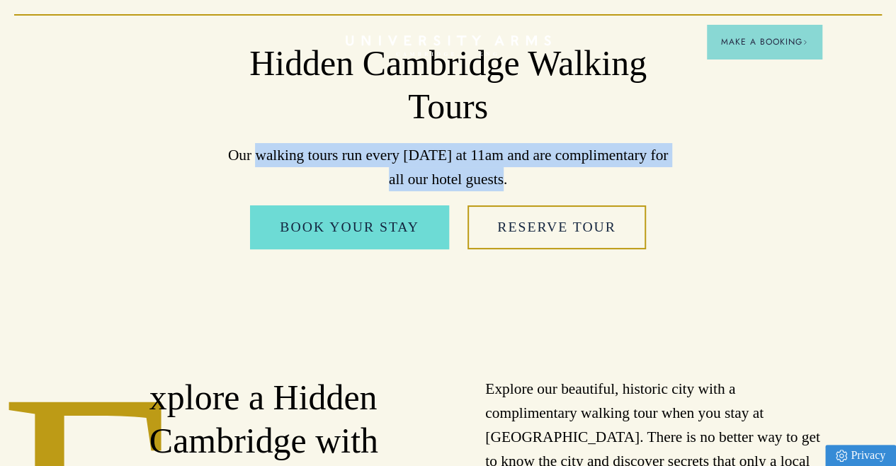
drag, startPoint x: 254, startPoint y: 162, endPoint x: 492, endPoint y: 193, distance: 240.7
click at [492, 191] on p "Our walking tours run every Saturday at 11am and are complimentary for all our …" at bounding box center [448, 167] width 448 height 48
click at [490, 191] on p "Our walking tours run every Saturday at 11am and are complimentary for all our …" at bounding box center [448, 167] width 448 height 48
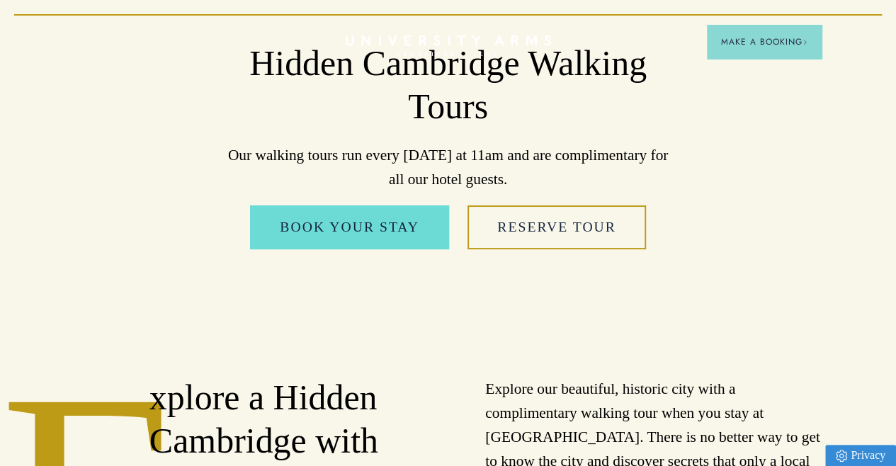
drag, startPoint x: 490, startPoint y: 191, endPoint x: 280, endPoint y: 168, distance: 211.6
click at [280, 168] on p "Our walking tours run every Saturday at 11am and are complimentary for all our …" at bounding box center [448, 167] width 448 height 48
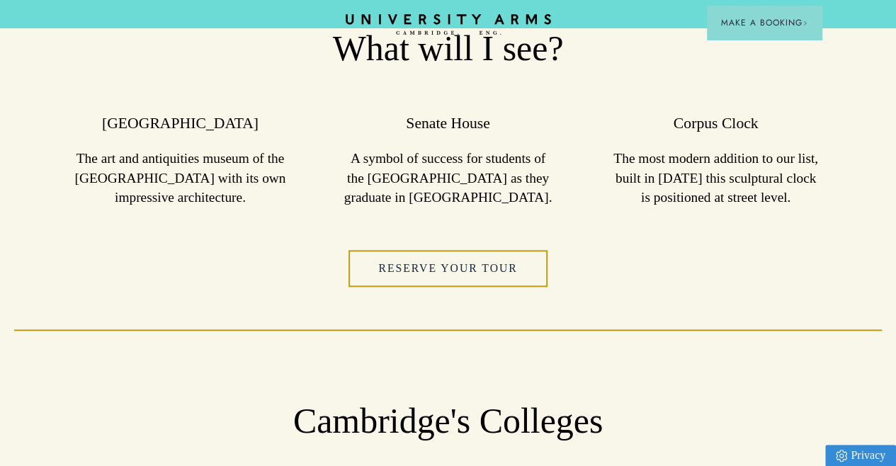
scroll to position [659, 0]
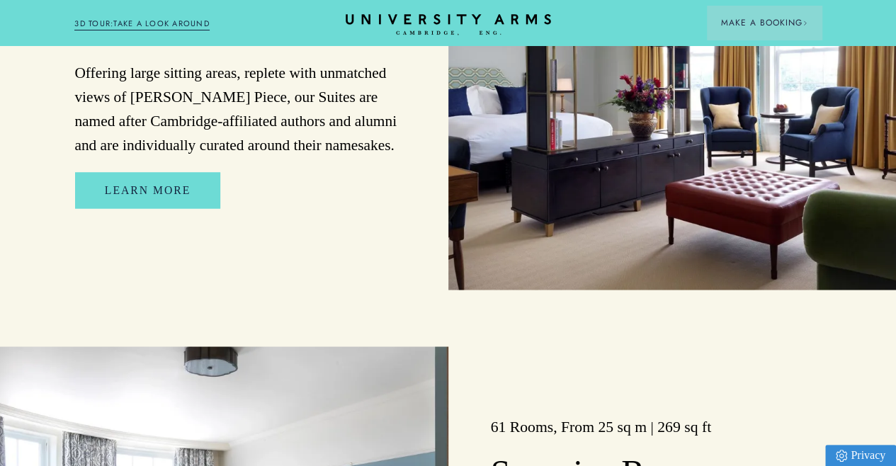
scroll to position [1113, 0]
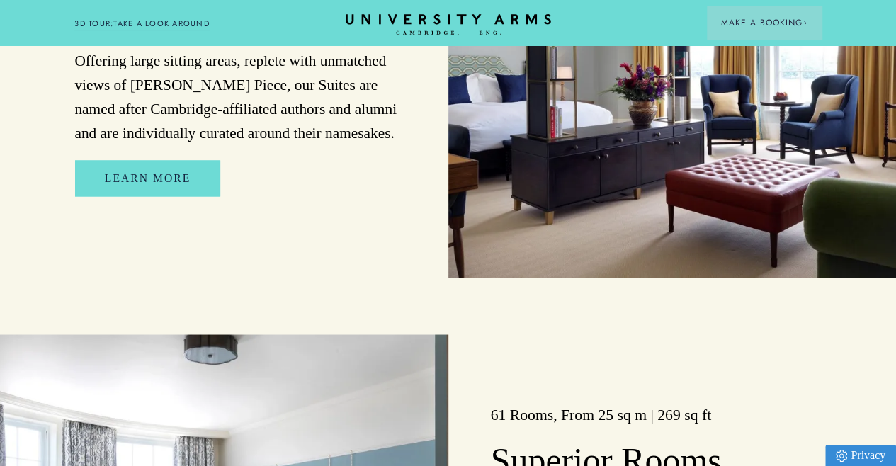
click at [112, 146] on p "Offering large sitting areas, replete with unmatched views of [PERSON_NAME] Pie…" at bounding box center [239, 97] width 331 height 97
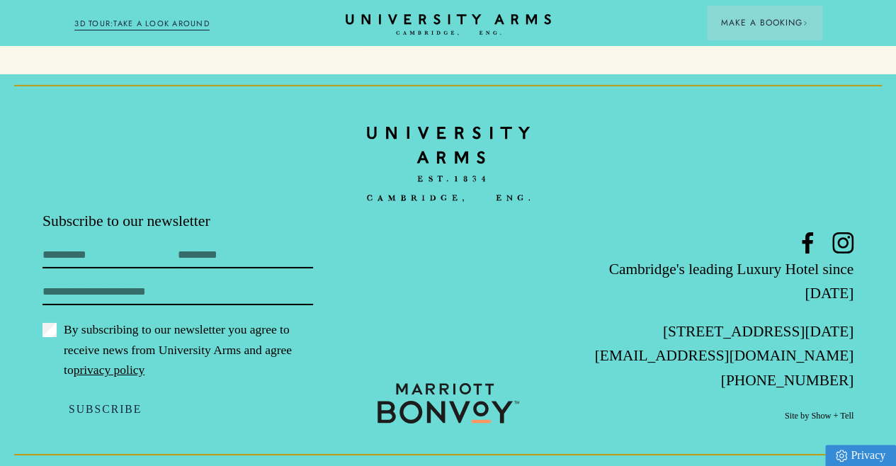
scroll to position [0, 0]
